Goal: Task Accomplishment & Management: Complete application form

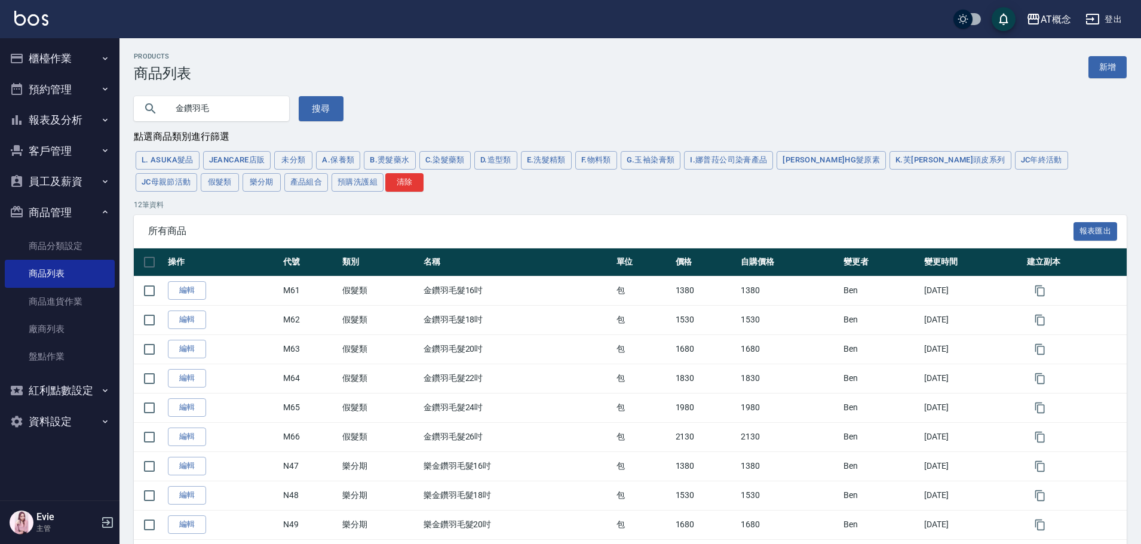
click at [46, 151] on button "客戶管理" at bounding box center [60, 151] width 110 height 31
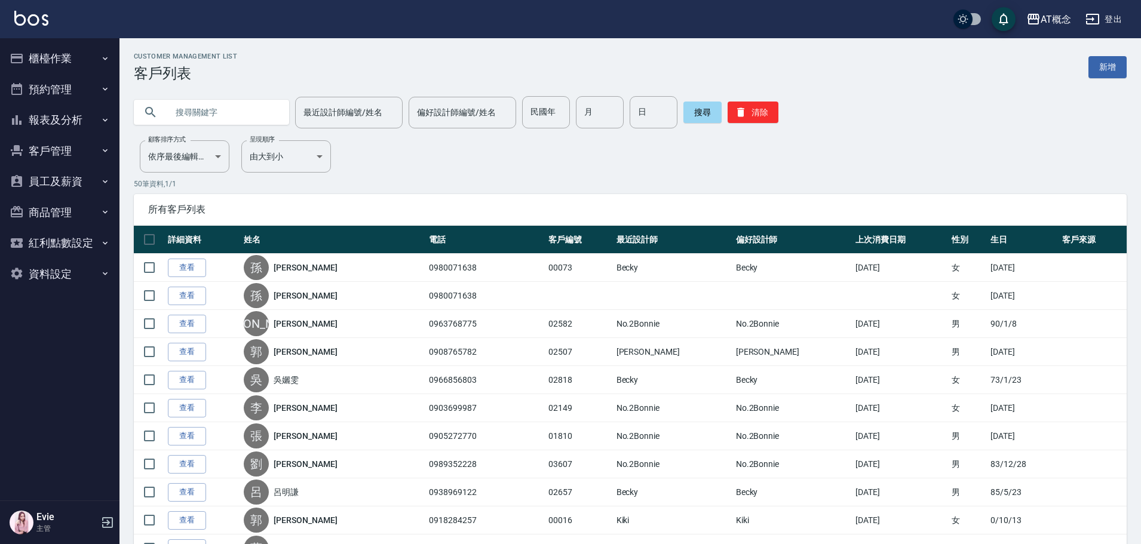
click at [222, 115] on input "text" at bounding box center [223, 112] width 112 height 32
type input "02792"
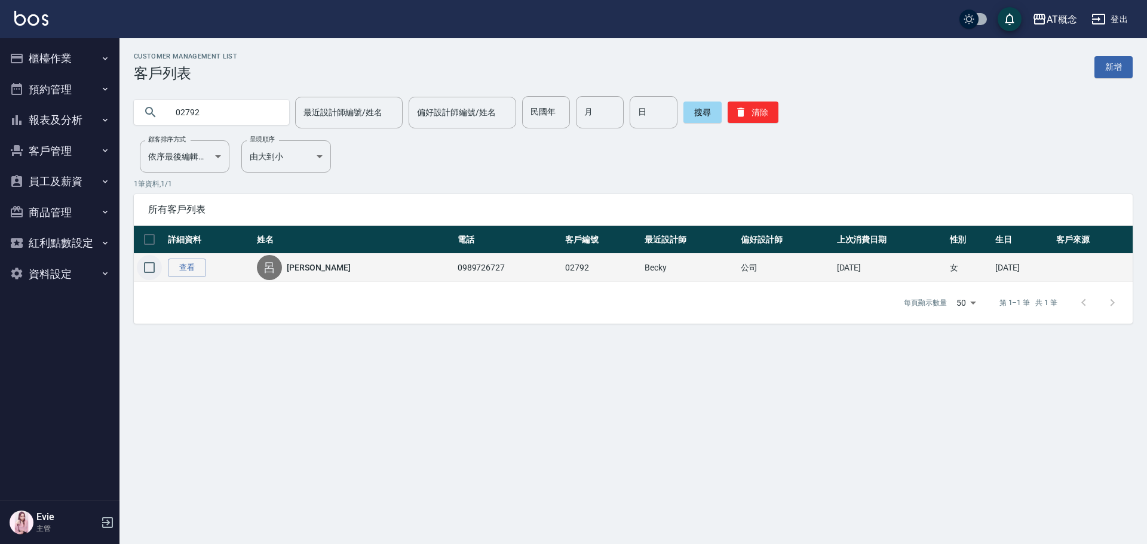
click at [152, 265] on input "checkbox" at bounding box center [149, 267] width 25 height 25
checkbox input "true"
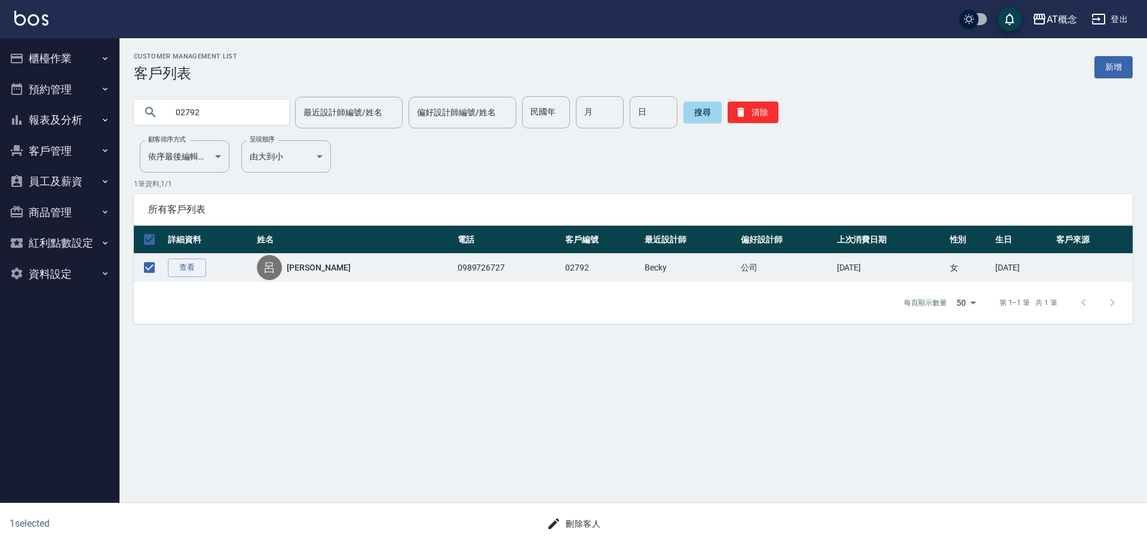
click at [585, 524] on button "刪除客人" at bounding box center [573, 524] width 63 height 22
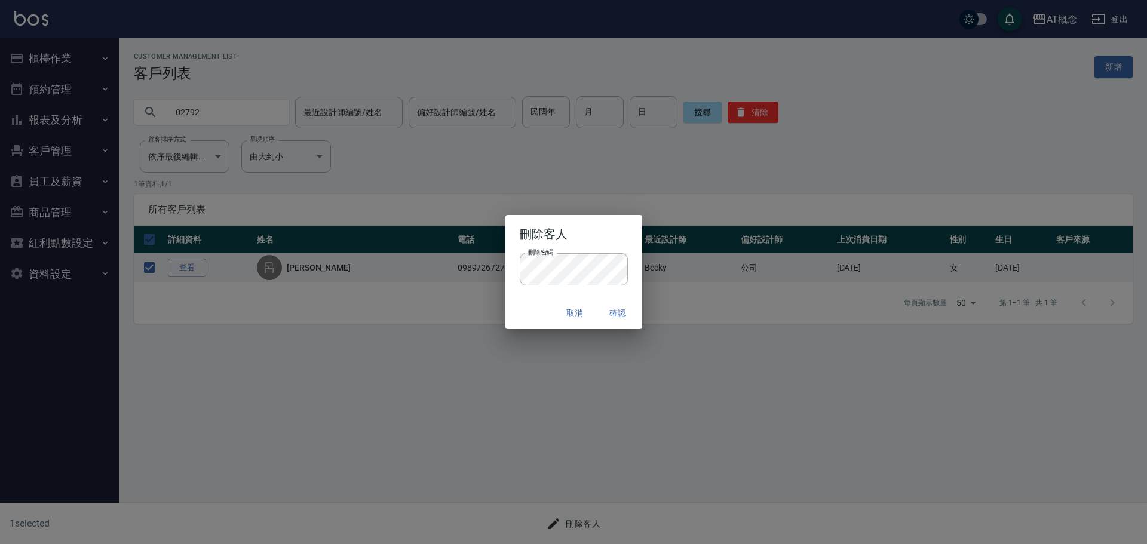
drag, startPoint x: 529, startPoint y: 312, endPoint x: 551, endPoint y: 317, distance: 22.7
click at [529, 312] on div "取消 確認" at bounding box center [573, 313] width 137 height 32
click at [608, 311] on button "確認" at bounding box center [618, 313] width 38 height 22
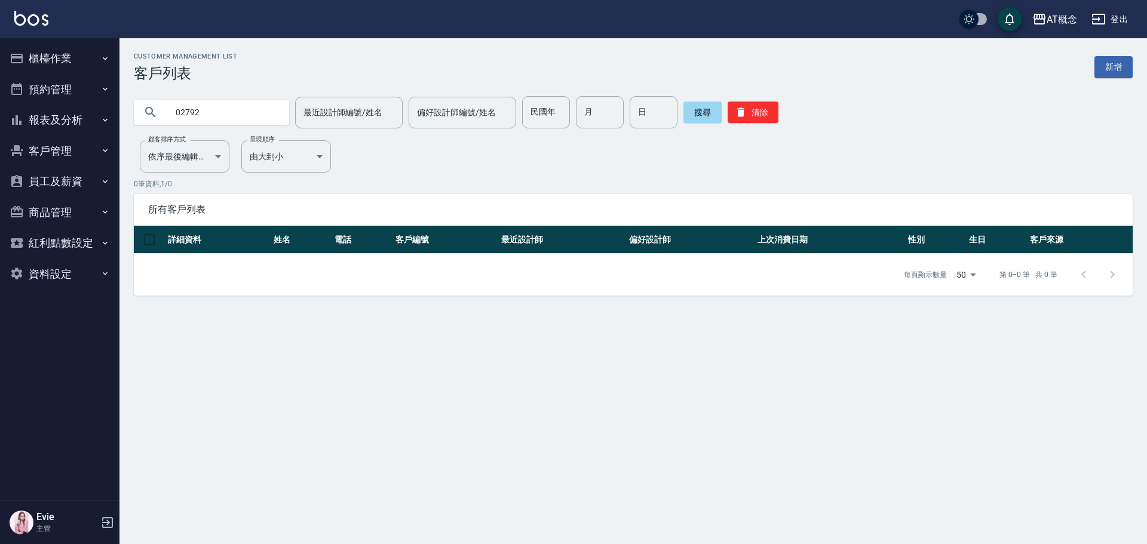
drag, startPoint x: 1110, startPoint y: 69, endPoint x: 1076, endPoint y: 75, distance: 35.2
click at [1110, 69] on link "新增" at bounding box center [1113, 67] width 38 height 22
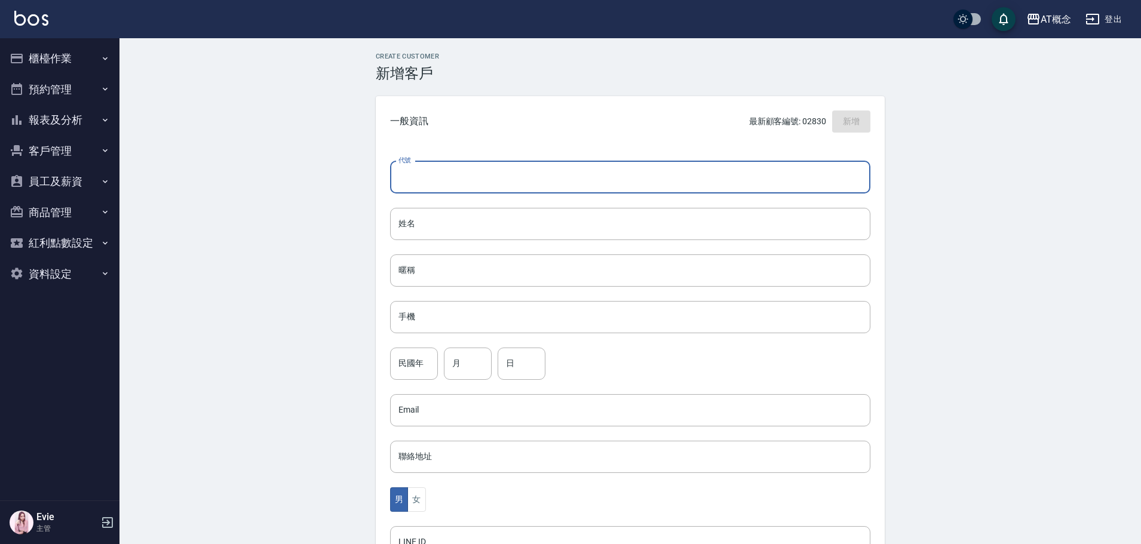
click at [422, 176] on input "代號" at bounding box center [630, 177] width 480 height 32
type input "02792"
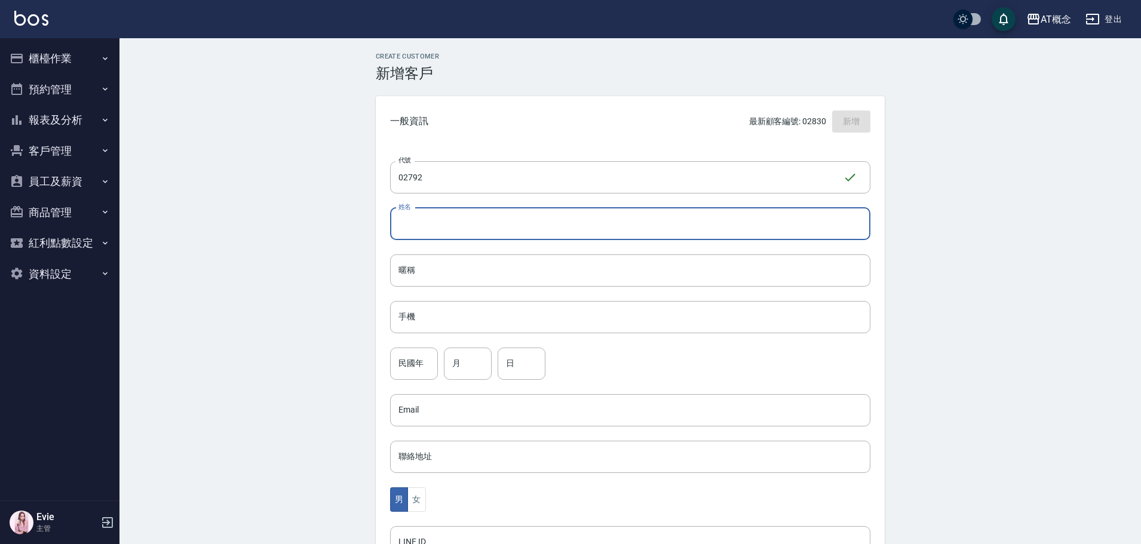
click at [423, 217] on input "姓名" at bounding box center [630, 224] width 480 height 32
type input "[PERSON_NAME]"
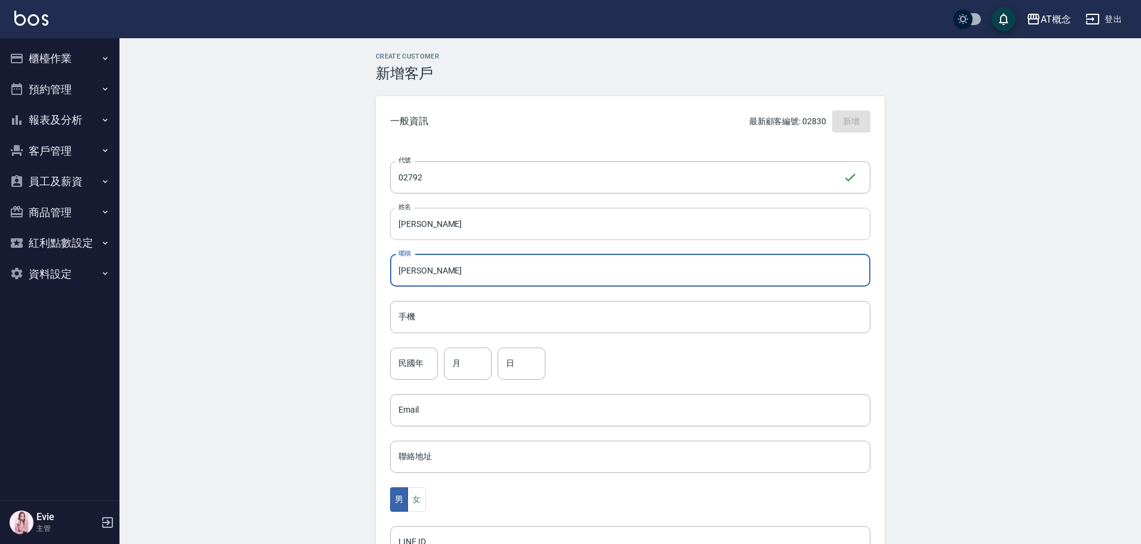
type input "[PERSON_NAME]"
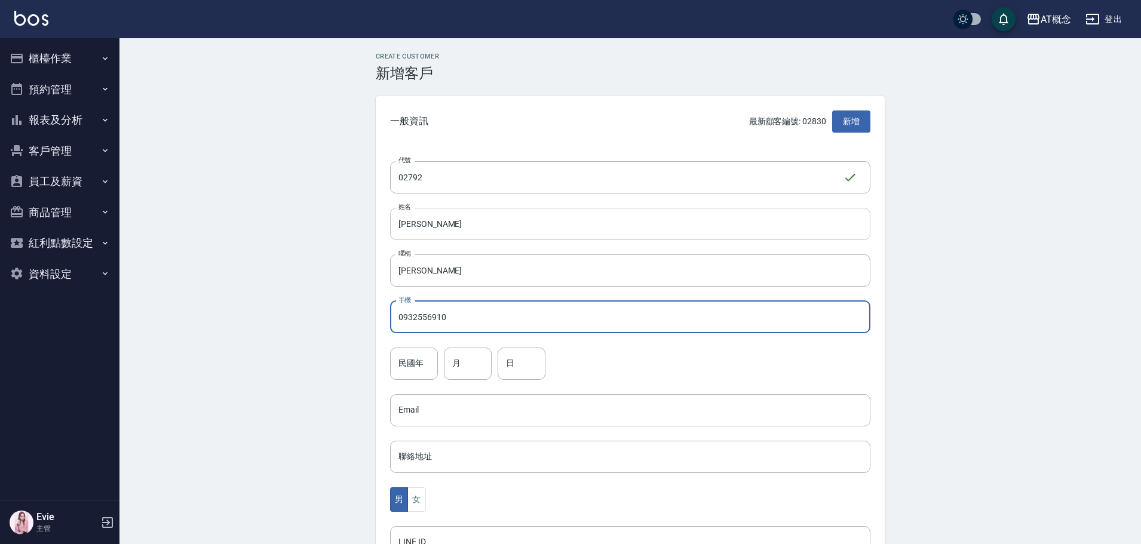
type input "0932556910"
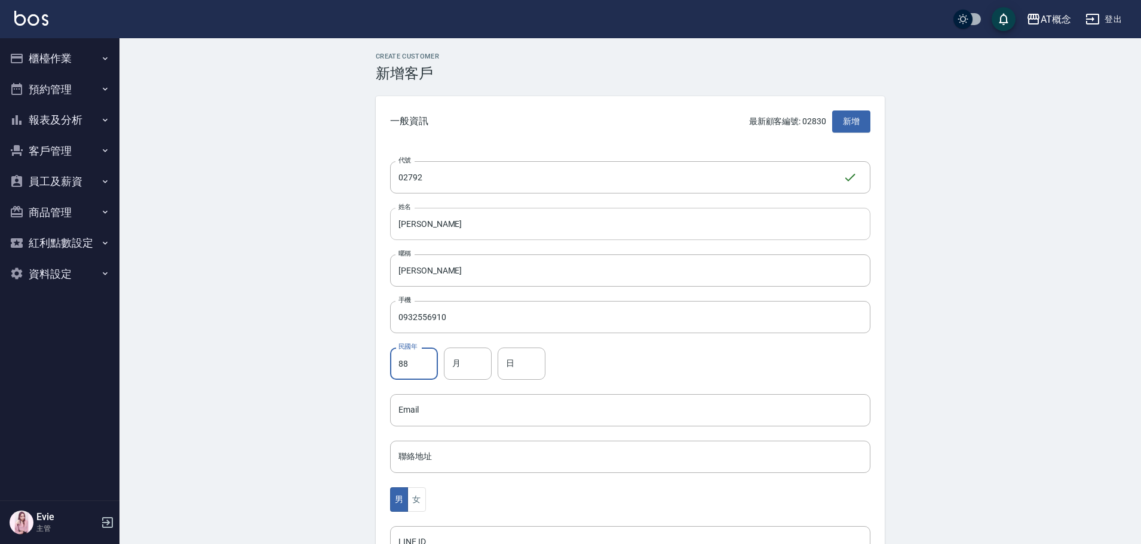
type input "88"
type input "3"
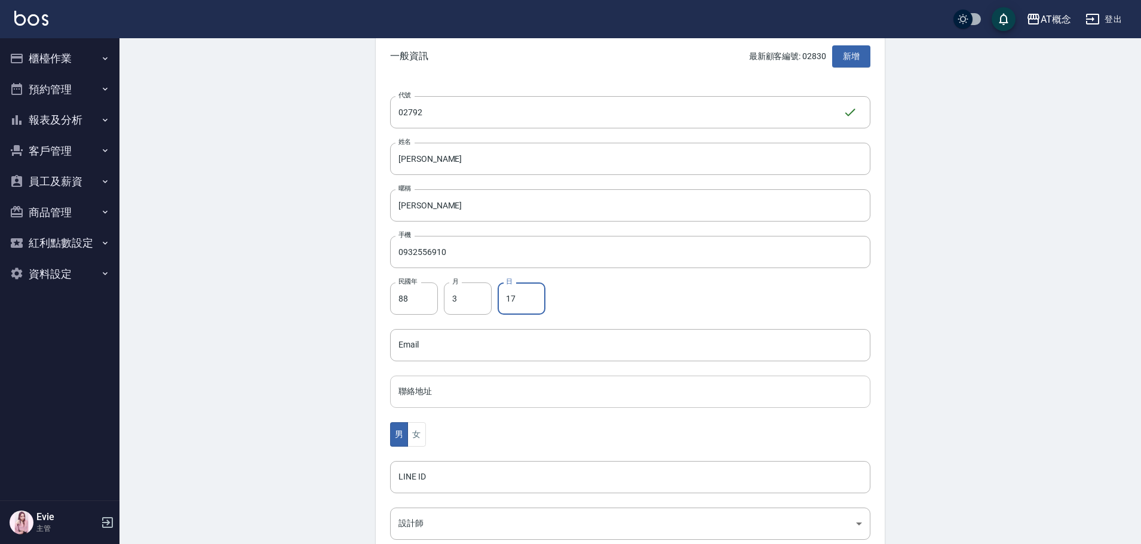
scroll to position [119, 0]
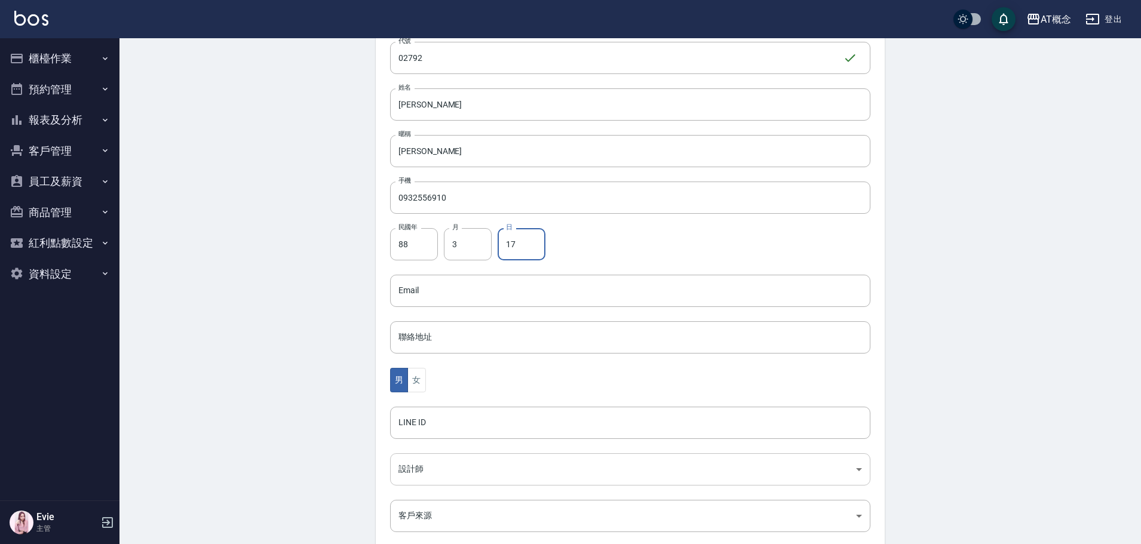
type input "17"
click at [433, 477] on body "AT概念 登出 櫃檯作業 打帳單 帳單列表 現金收支登錄 高階收支登錄 材料自購登錄 每日結帳 排班表 現場電腦打卡 預約管理 預約管理 單日預約紀錄 單週預…" at bounding box center [573, 270] width 1147 height 778
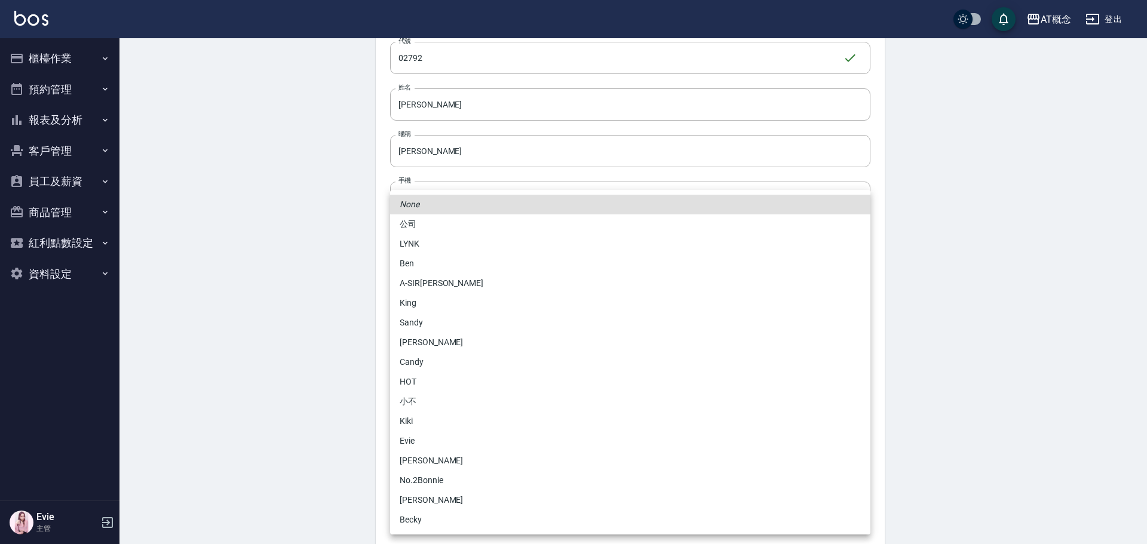
click at [443, 459] on li "[PERSON_NAME]" at bounding box center [630, 461] width 480 height 20
type input "6d66dedd-d7e3-492f-8c05-f4e40e3a1c36"
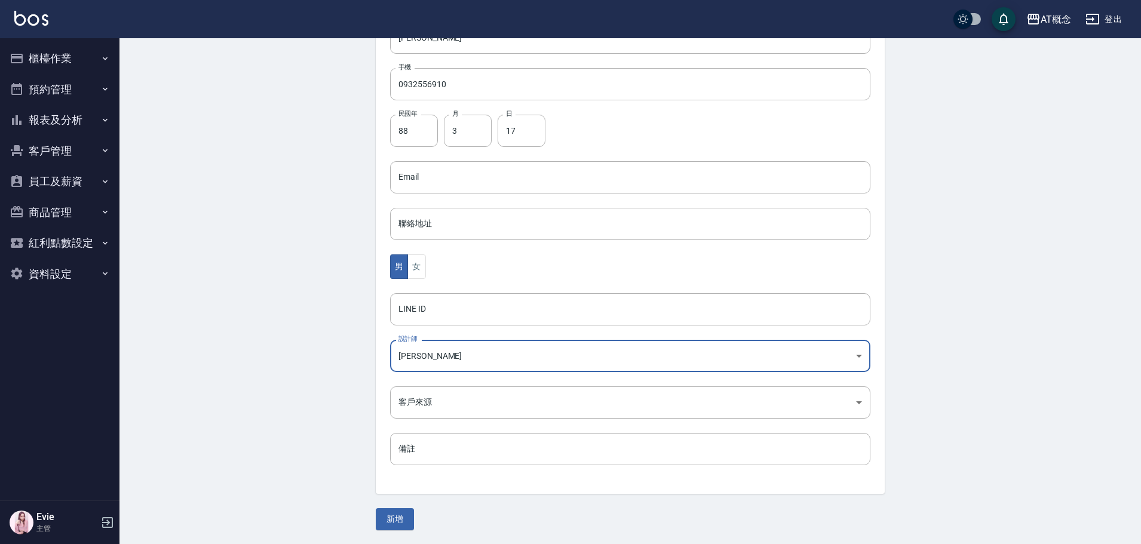
scroll to position [234, 0]
click at [403, 514] on button "新增" at bounding box center [395, 519] width 38 height 22
